Goal: Task Accomplishment & Management: Complete application form

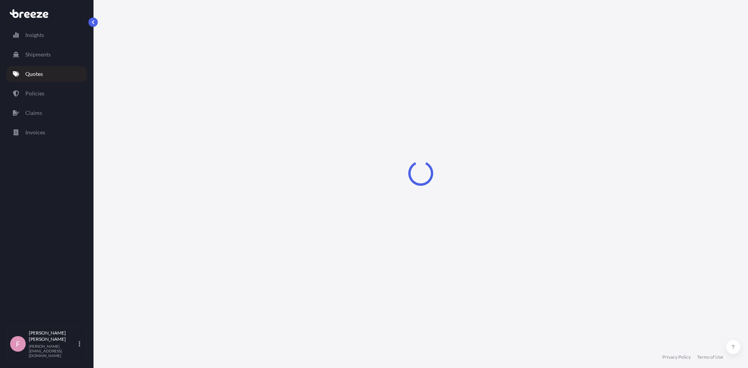
select select "Road"
select select "Air"
select select "1"
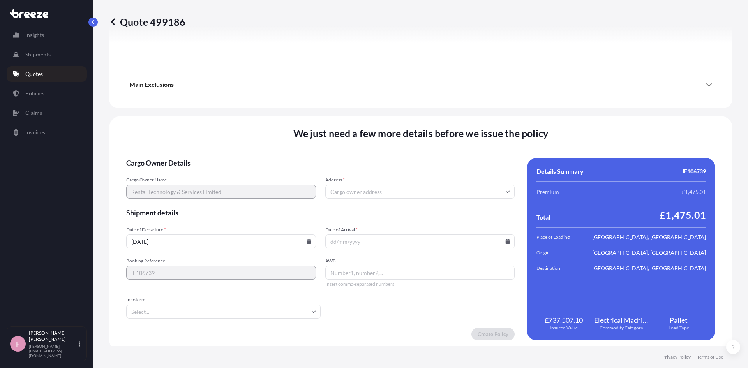
scroll to position [975, 0]
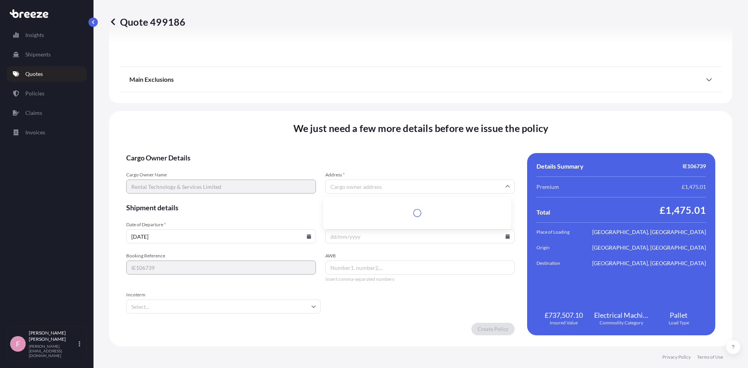
click at [358, 187] on input "Address *" at bounding box center [420, 186] width 190 height 14
click at [350, 187] on input "Address *" at bounding box center [420, 186] width 190 height 14
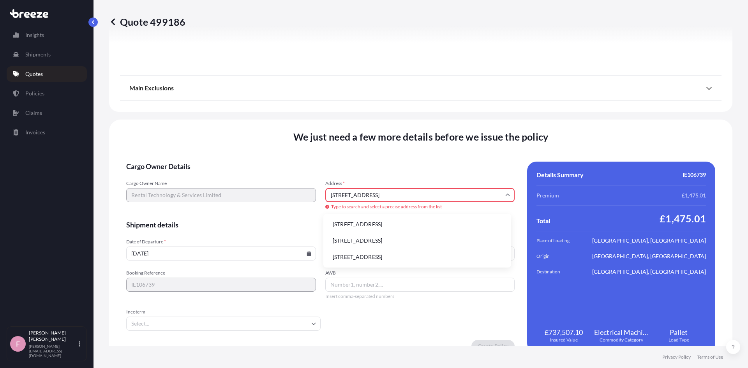
click at [379, 241] on li "[STREET_ADDRESS]" at bounding box center [416, 240] width 181 height 15
type input "[STREET_ADDRESS]"
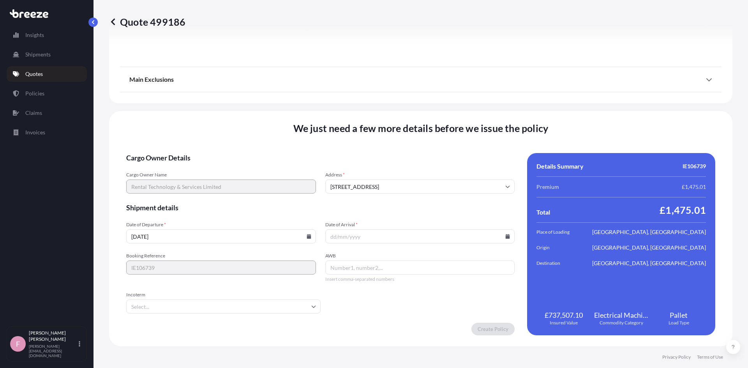
click at [336, 233] on input "Date of Arrival *" at bounding box center [420, 236] width 190 height 14
type input "[DATE]"
click at [343, 265] on input "AWB" at bounding box center [420, 267] width 190 height 14
type input "07472288742"
click at [268, 311] on input "Incoterm" at bounding box center [223, 306] width 194 height 14
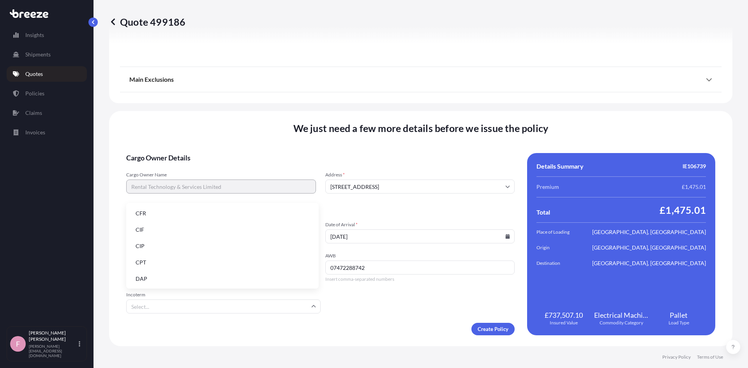
click at [209, 244] on li "CIP" at bounding box center [222, 246] width 186 height 15
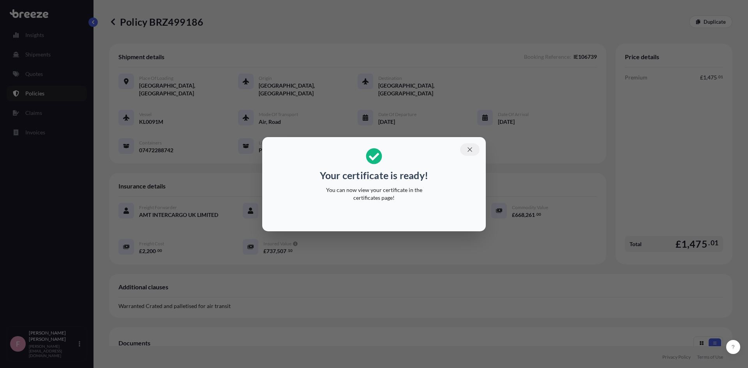
click at [467, 147] on icon "button" at bounding box center [469, 149] width 7 height 7
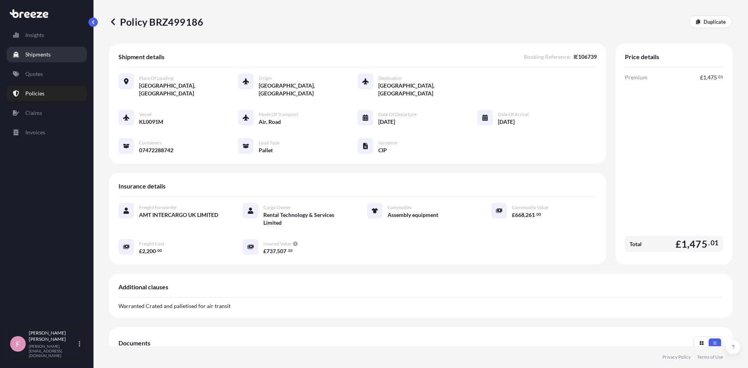
click at [27, 56] on p "Shipments" at bounding box center [37, 55] width 25 height 8
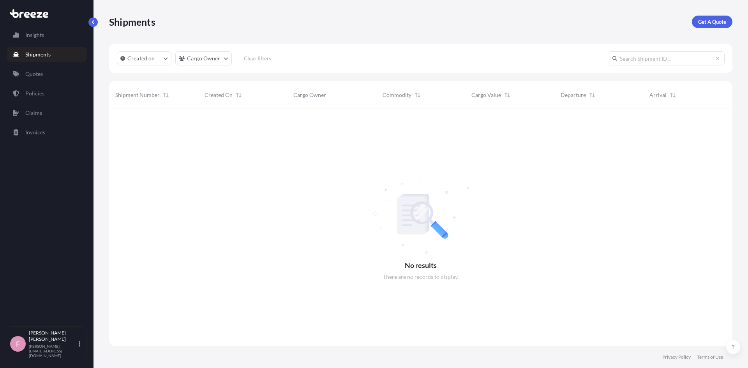
scroll to position [259, 617]
click at [26, 92] on p "Policies" at bounding box center [34, 94] width 19 height 8
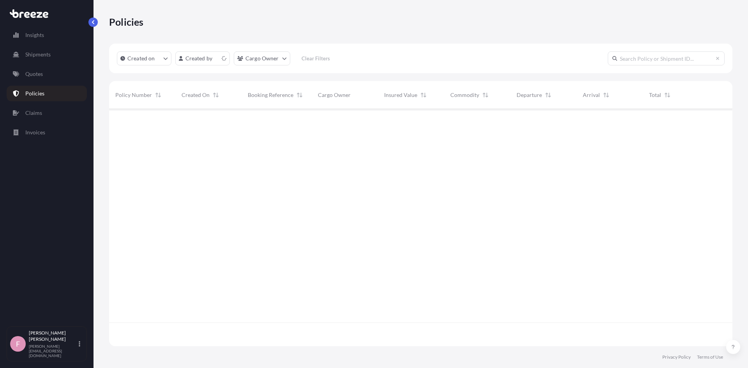
scroll to position [236, 617]
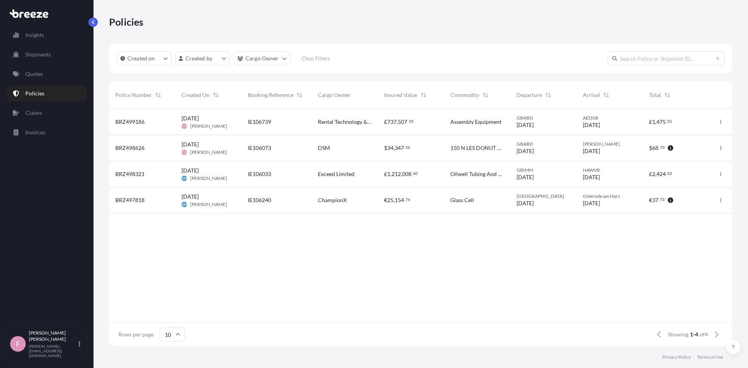
click at [382, 127] on div "£ 737 , 507 . 10" at bounding box center [411, 122] width 66 height 26
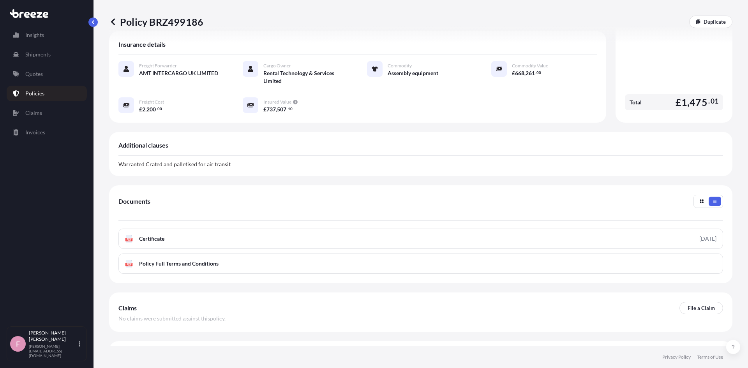
scroll to position [154, 0]
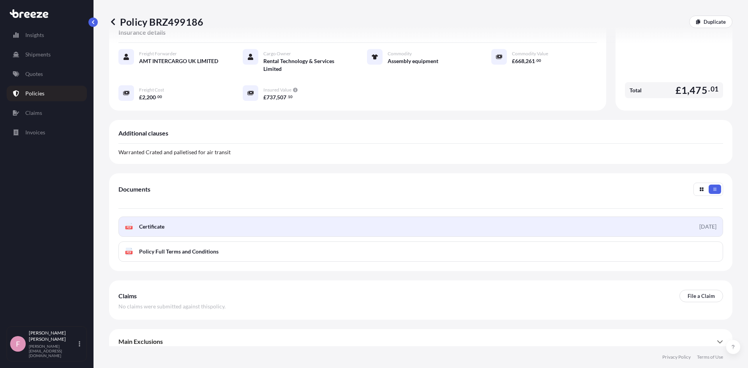
click at [231, 216] on link "PDF Certificate [DATE]" at bounding box center [420, 226] width 604 height 20
